Goal: Information Seeking & Learning: Learn about a topic

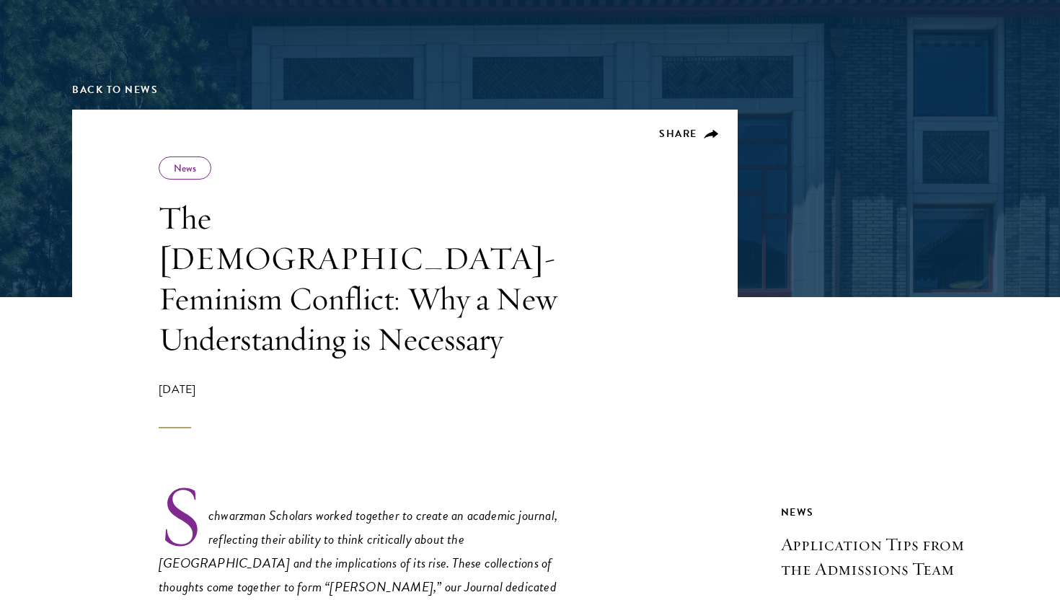
scroll to position [177, 0]
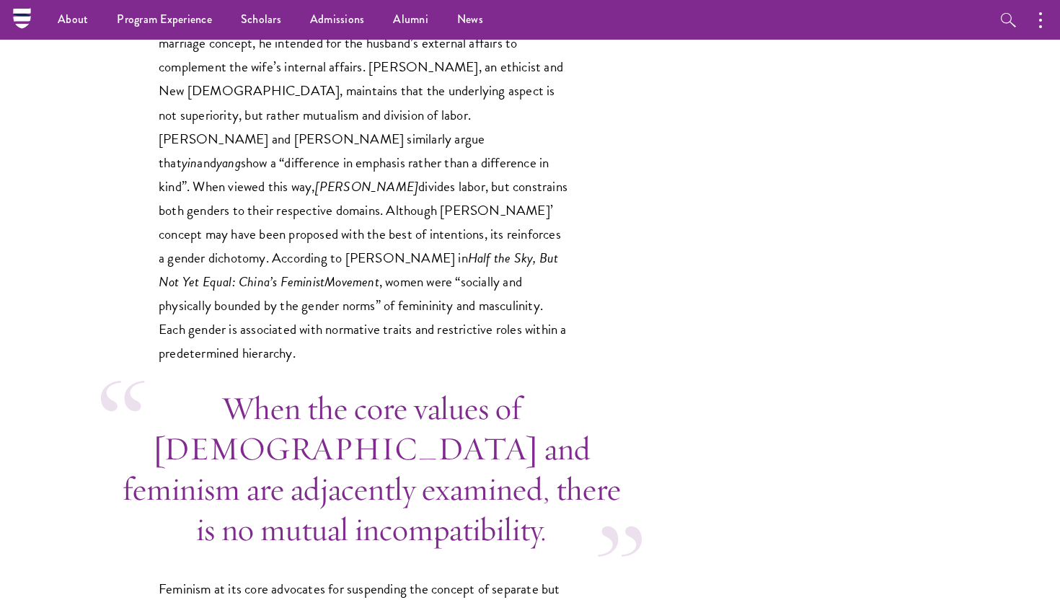
scroll to position [3680, 0]
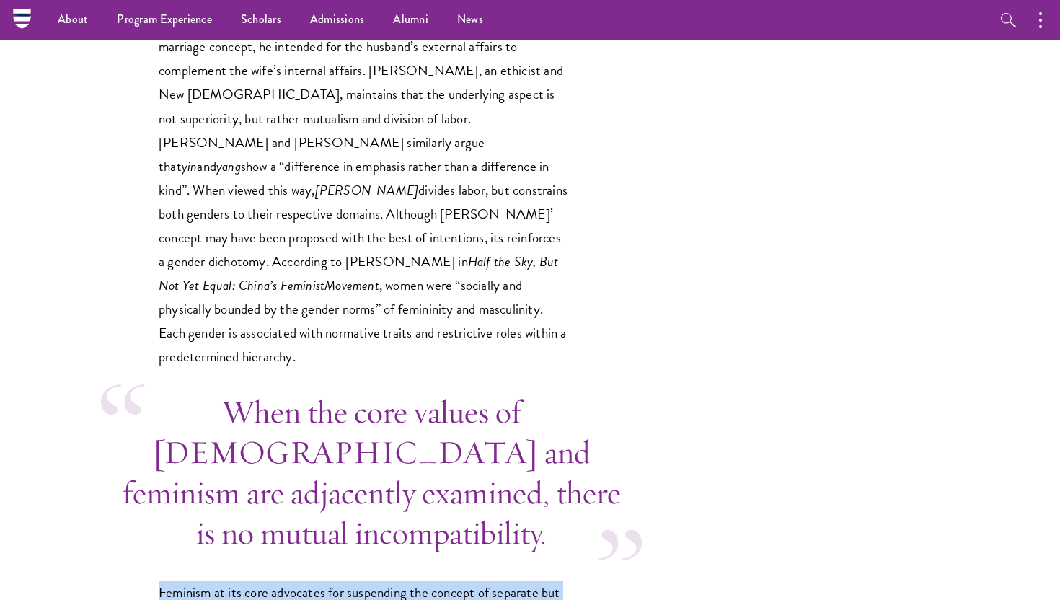
drag, startPoint x: 150, startPoint y: 198, endPoint x: 553, endPoint y: 524, distance: 519.0
click at [553, 524] on div "Schwarzman Scholars worked together to create an academic journal, reflecting t…" at bounding box center [405, 594] width 666 height 7283
copy div "Feminism at its core advocates for suspending the concept of separate but equal…"
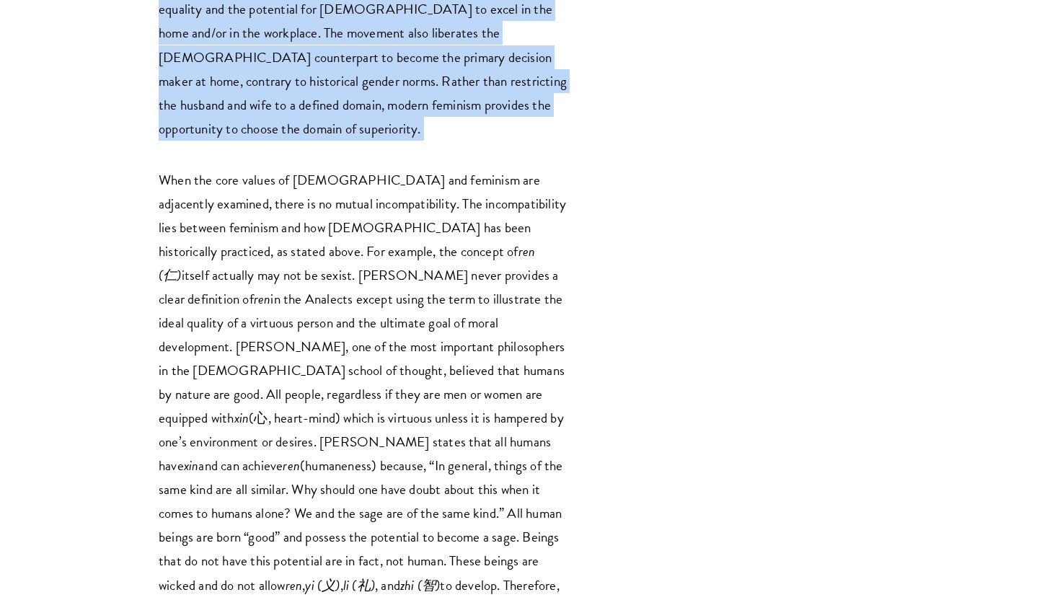
scroll to position [4529, 0]
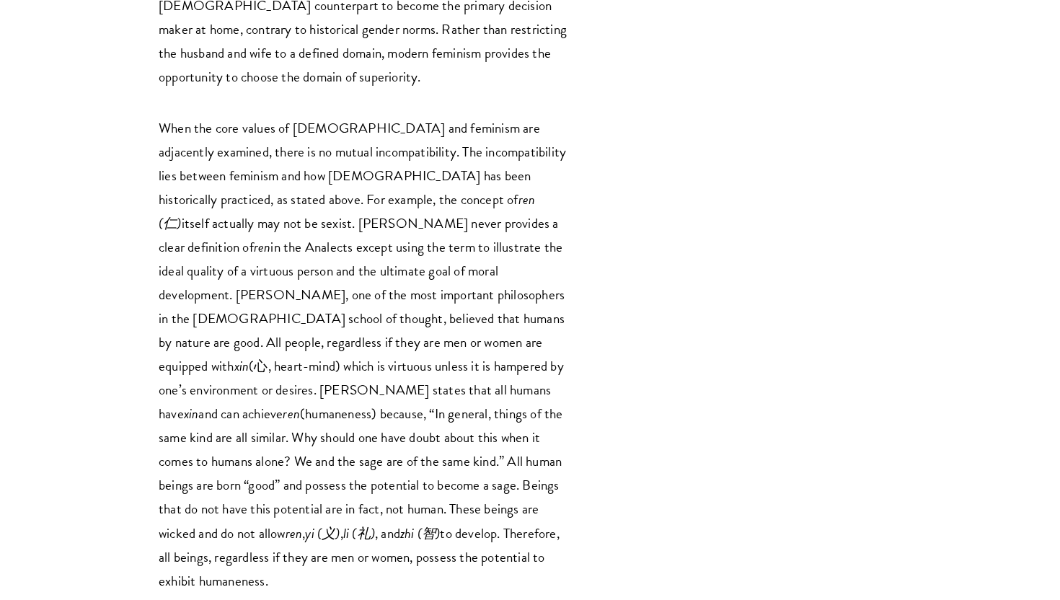
drag, startPoint x: 157, startPoint y: 198, endPoint x: 346, endPoint y: 497, distance: 354.0
copy div "[DEMOGRAPHIC_DATA] has the potential to reconcile discrepancies with feminism b…"
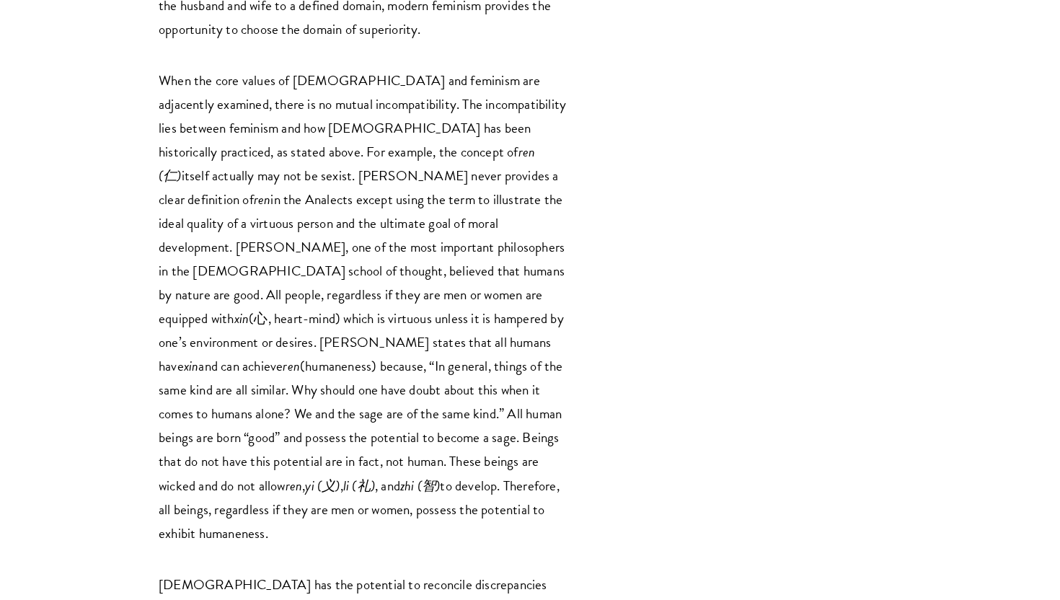
scroll to position [4591, 0]
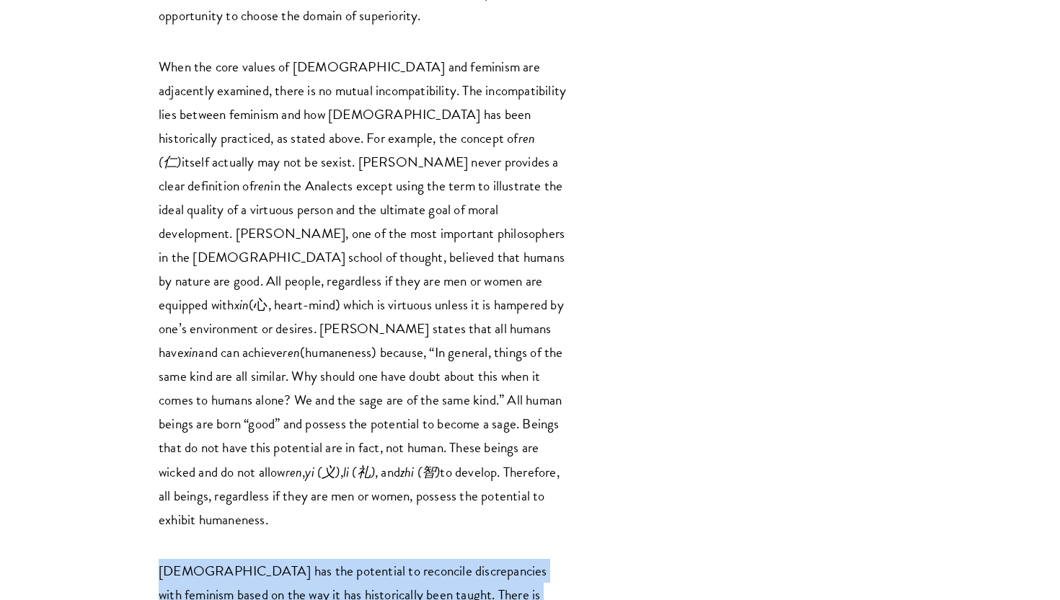
drag, startPoint x: 171, startPoint y: 141, endPoint x: 298, endPoint y: 415, distance: 302.7
copy p "[DEMOGRAPHIC_DATA] has the potential to reconcile discrepancies with feminism b…"
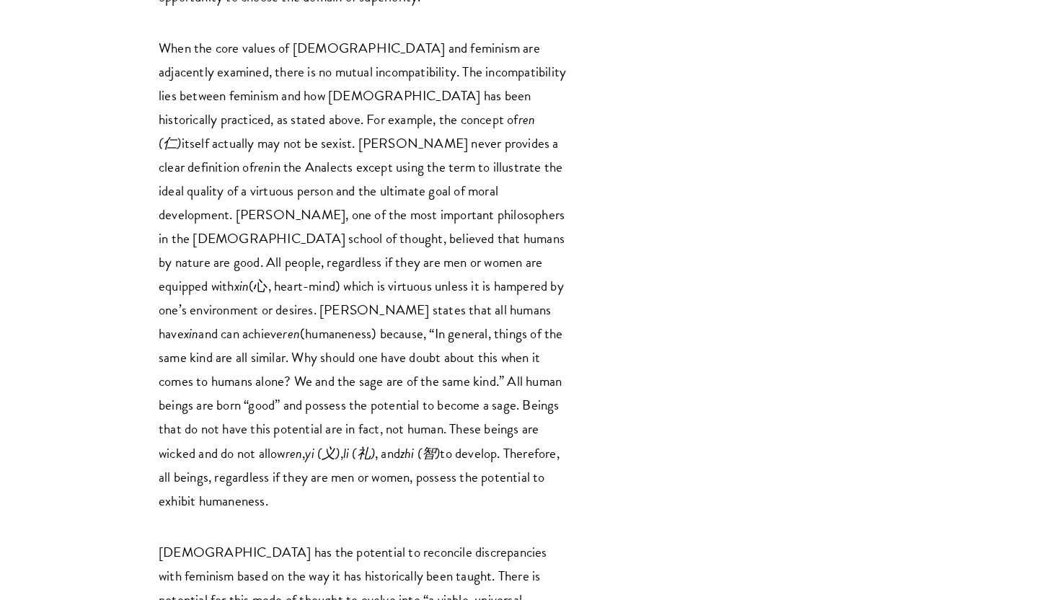
scroll to position [4617, 0]
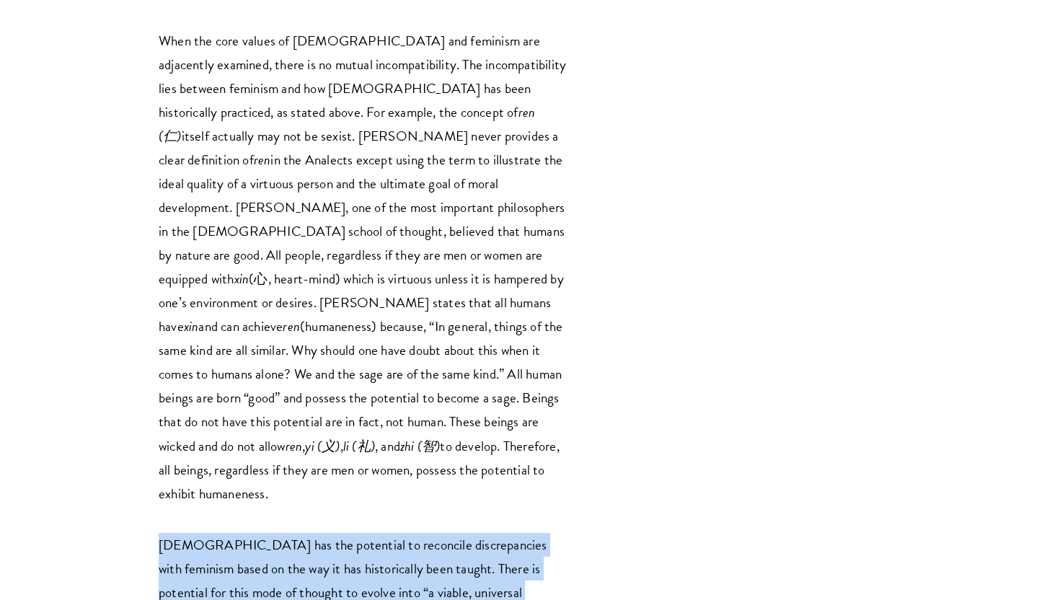
drag, startPoint x: 158, startPoint y: 107, endPoint x: 606, endPoint y: 532, distance: 616.9
copy div "Loremipsumdo sit ame consectet ad elitseddo eiusmodtempor inci utlabore etdol m…"
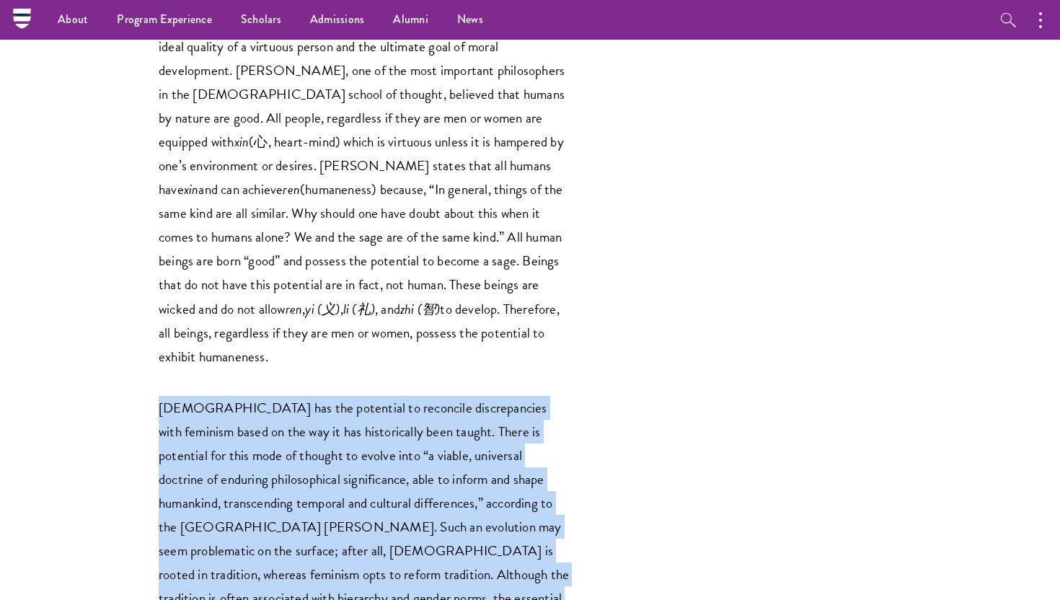
scroll to position [4746, 0]
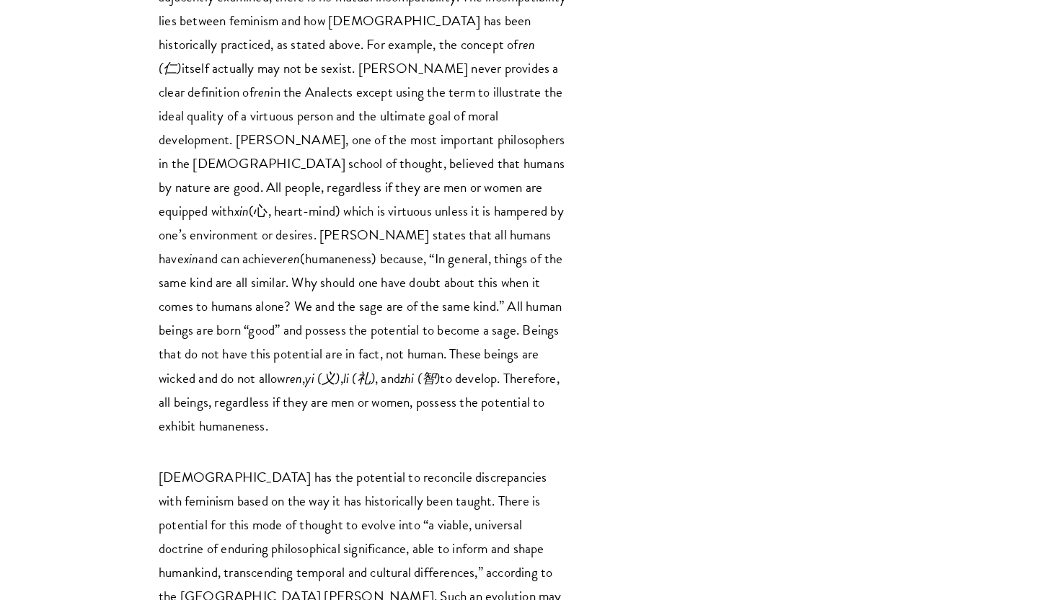
scroll to position [4702, 0]
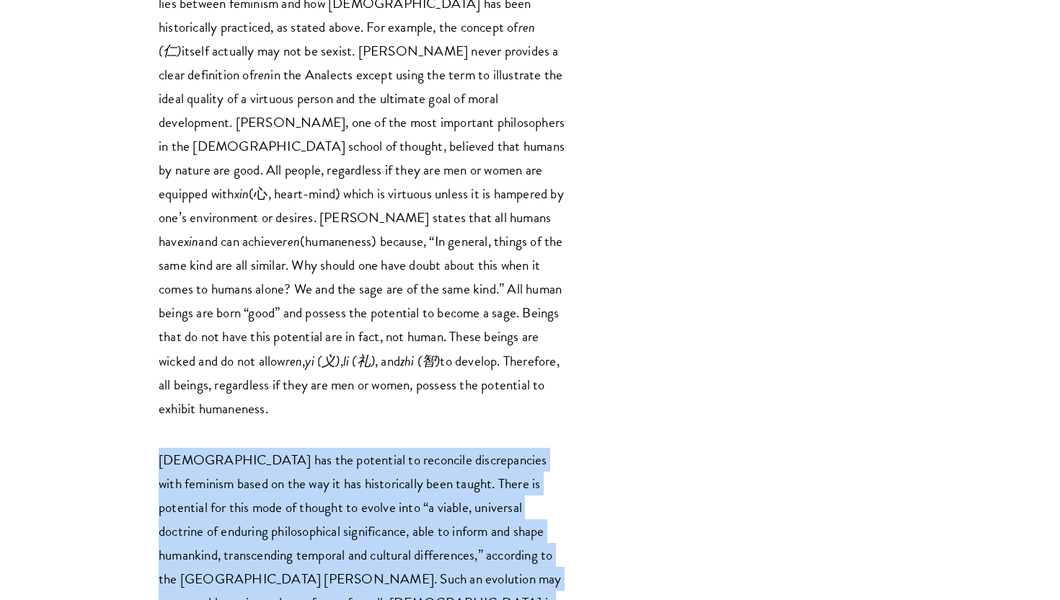
drag, startPoint x: 154, startPoint y: 22, endPoint x: 700, endPoint y: 558, distance: 765.1
copy div "Loremipsumdo sit ame consectet ad elitseddo eiusmodtempor inci utlabore etdol m…"
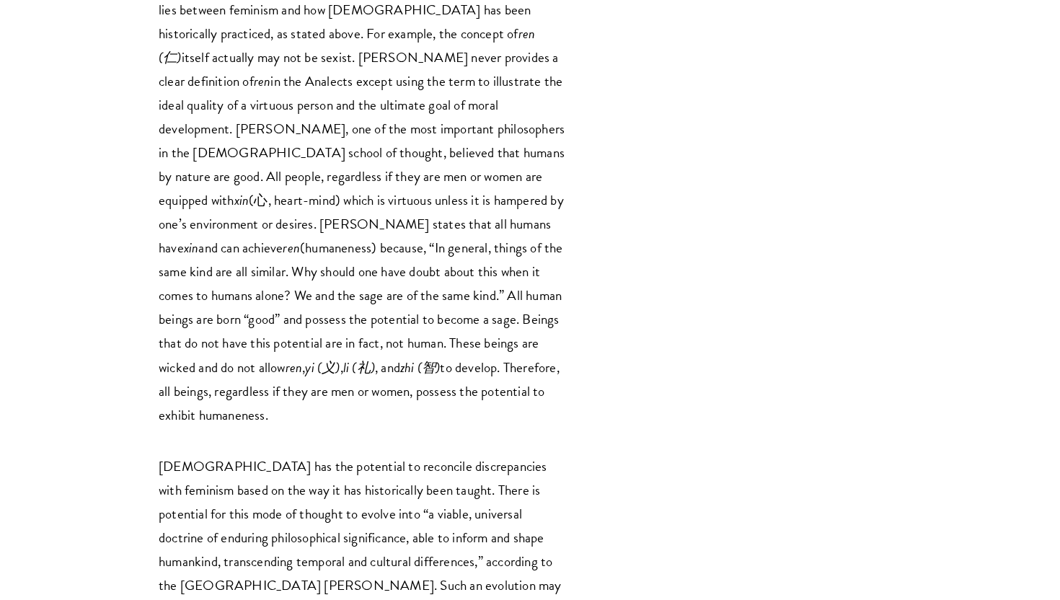
scroll to position [4697, 0]
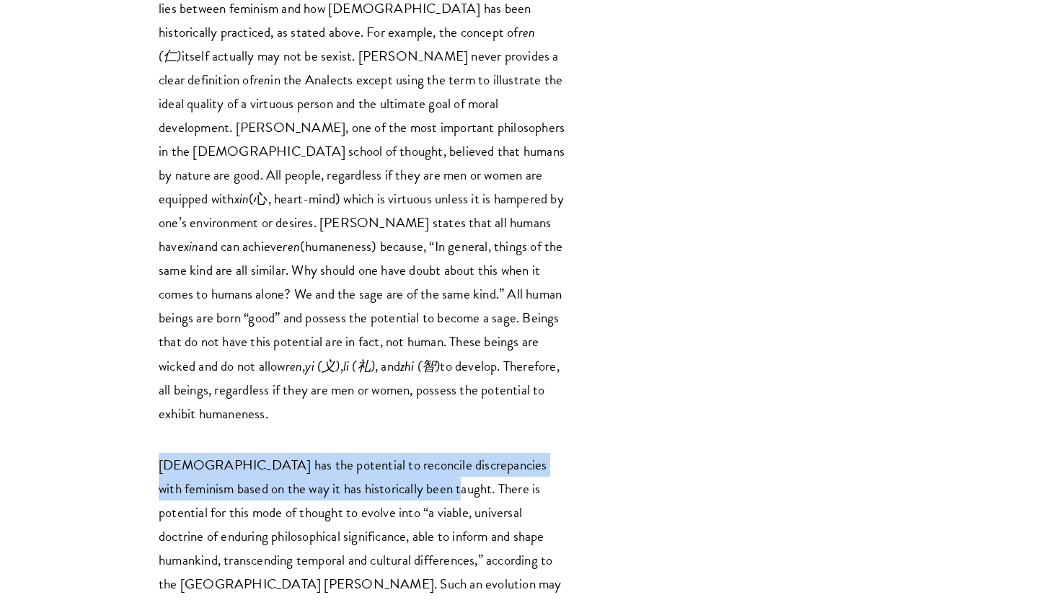
drag, startPoint x: 161, startPoint y: 29, endPoint x: 418, endPoint y: 55, distance: 258.1
click at [418, 453] on p "[DEMOGRAPHIC_DATA] has the potential to reconcile discrepancies with feminism b…" at bounding box center [364, 608] width 411 height 310
copy p "[DEMOGRAPHIC_DATA] has the potential to reconcile discrepancies with feminism b…"
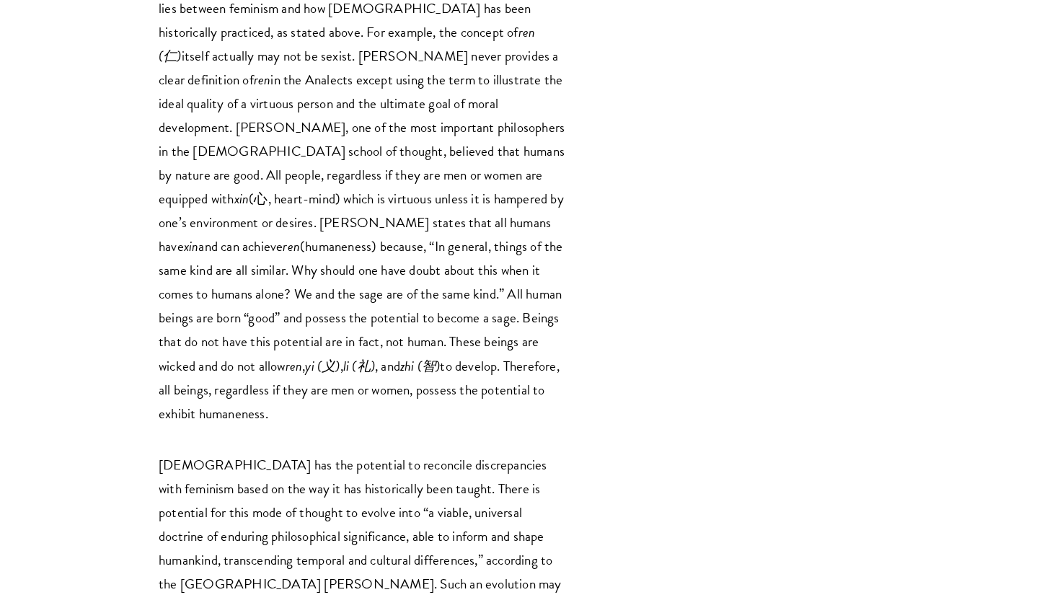
click at [412, 453] on p "[DEMOGRAPHIC_DATA] has the potential to reconcile discrepancies with feminism b…" at bounding box center [364, 608] width 411 height 310
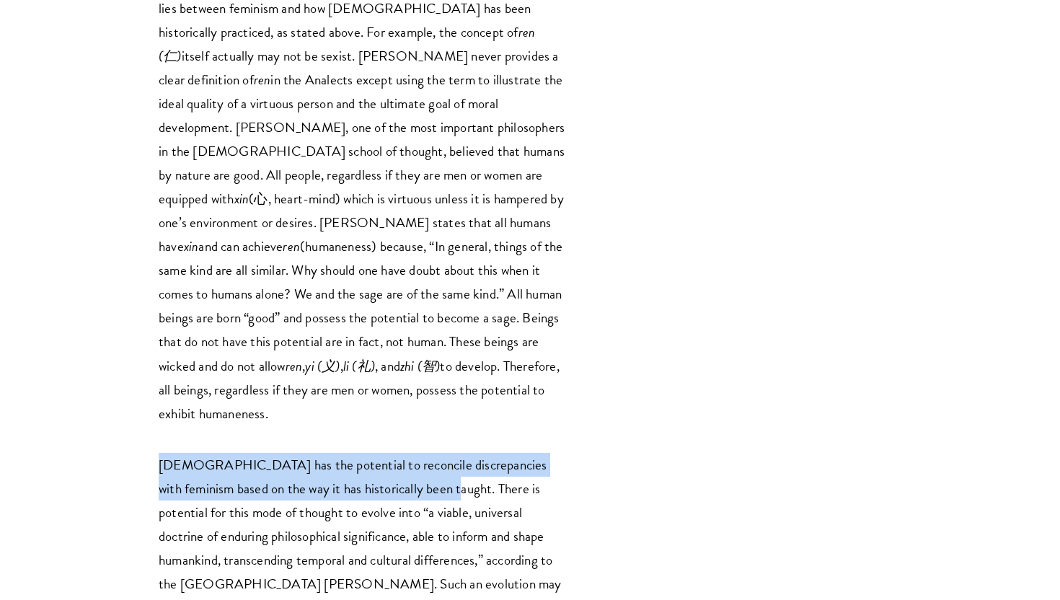
drag, startPoint x: 156, startPoint y: 22, endPoint x: 418, endPoint y: 56, distance: 264.7
copy p "[DEMOGRAPHIC_DATA] has the potential to reconcile discrepancies with feminism b…"
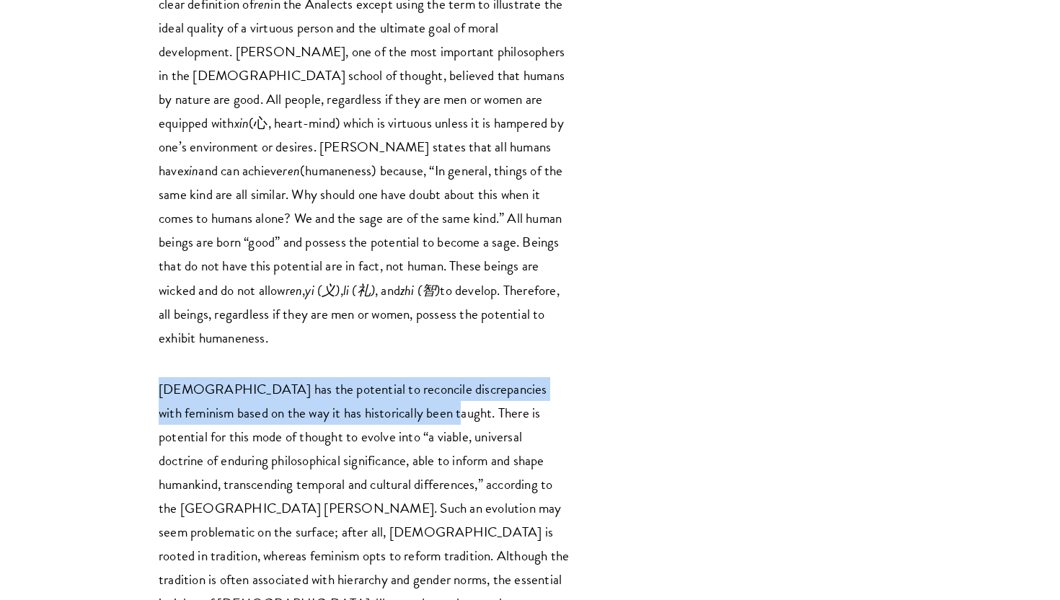
scroll to position [4817, 0]
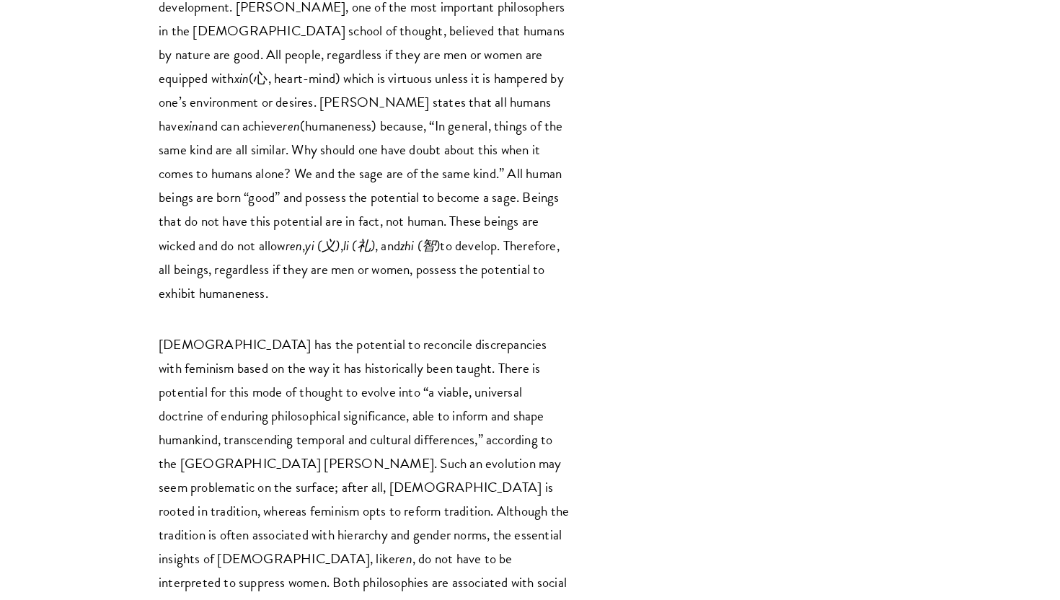
drag, startPoint x: 156, startPoint y: 240, endPoint x: 338, endPoint y: 320, distance: 199.3
copy p "The common ground between [DEMOGRAPHIC_DATA] and feminism lies in the concepts …"
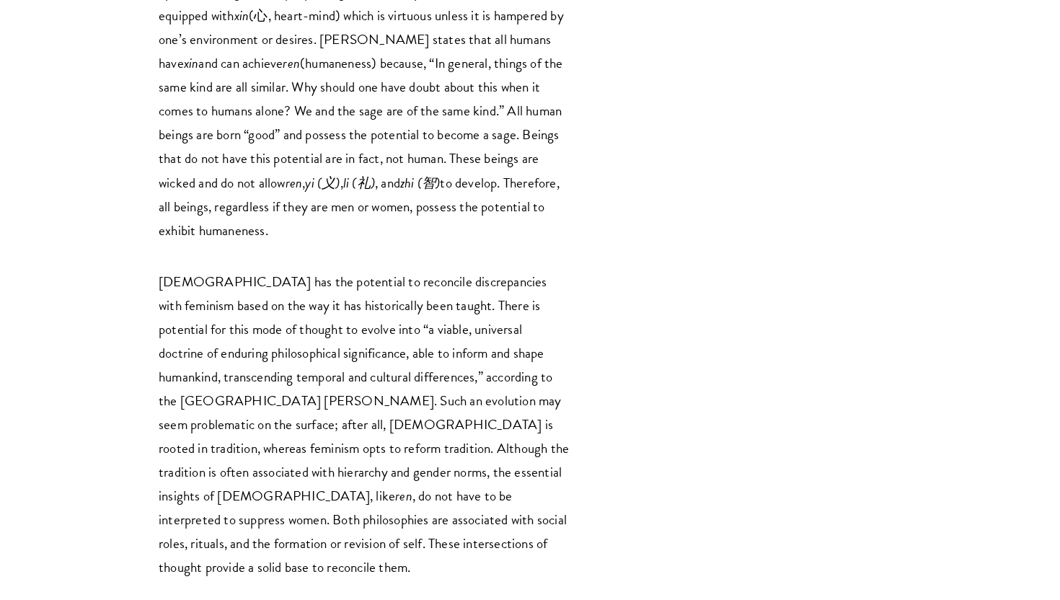
scroll to position [4893, 0]
